Goal: Manage account settings

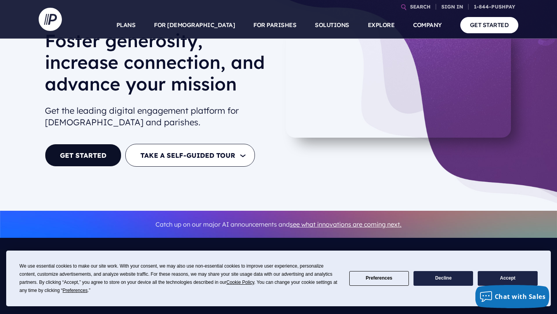
scroll to position [43, 0]
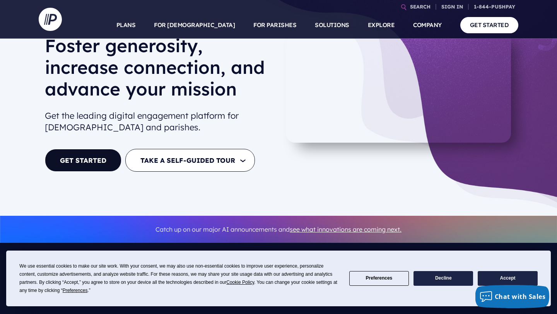
click at [380, 276] on button "Preferences" at bounding box center [379, 278] width 60 height 15
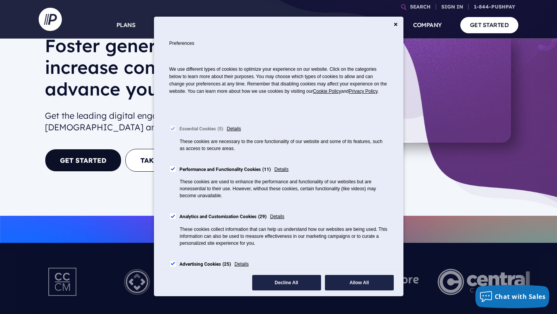
click at [173, 173] on div "Cookie Consent Preferences" at bounding box center [172, 169] width 7 height 7
click at [174, 220] on div "Cookie Consent Preferences" at bounding box center [172, 216] width 7 height 7
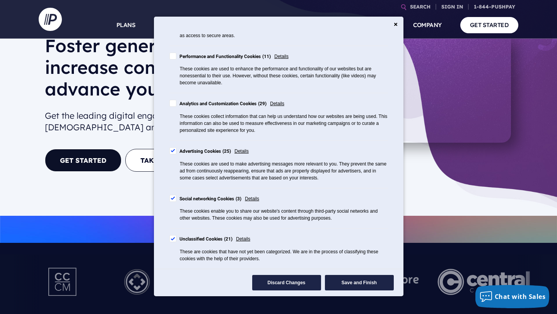
scroll to position [120, 0]
click at [171, 152] on div "Cookie Consent Preferences" at bounding box center [172, 150] width 7 height 7
click at [173, 197] on div "Cookie Consent Preferences" at bounding box center [172, 198] width 7 height 7
click at [172, 238] on div "Cookie Consent Preferences" at bounding box center [172, 238] width 7 height 7
click at [357, 282] on button "Save and Finish" at bounding box center [359, 282] width 69 height 15
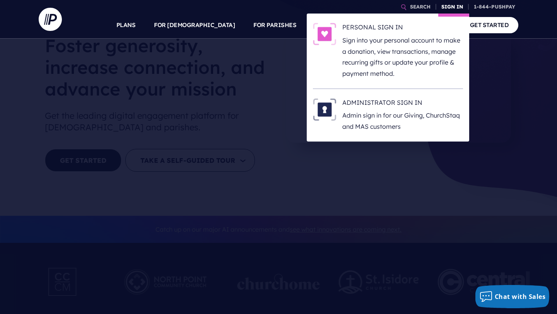
click at [444, 8] on link "SIGN IN" at bounding box center [452, 7] width 28 height 14
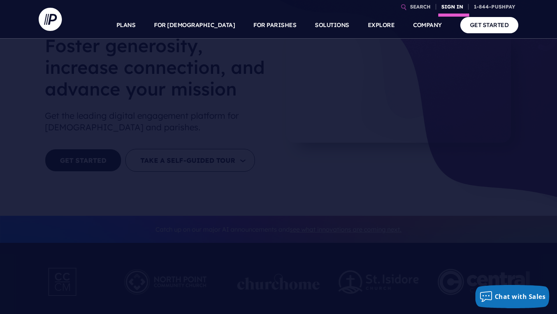
click at [452, 6] on link "SIGN IN" at bounding box center [452, 7] width 28 height 14
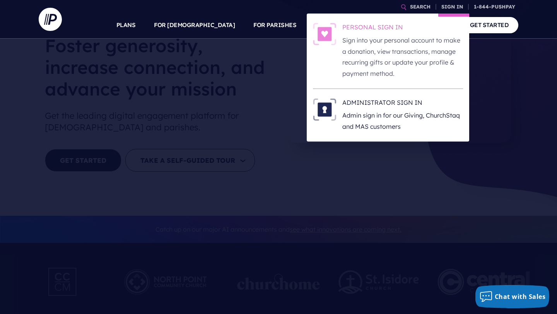
click at [402, 39] on p "Sign into your personal account to make a donation, view transactions, manage r…" at bounding box center [402, 57] width 121 height 44
